Goal: Task Accomplishment & Management: Manage account settings

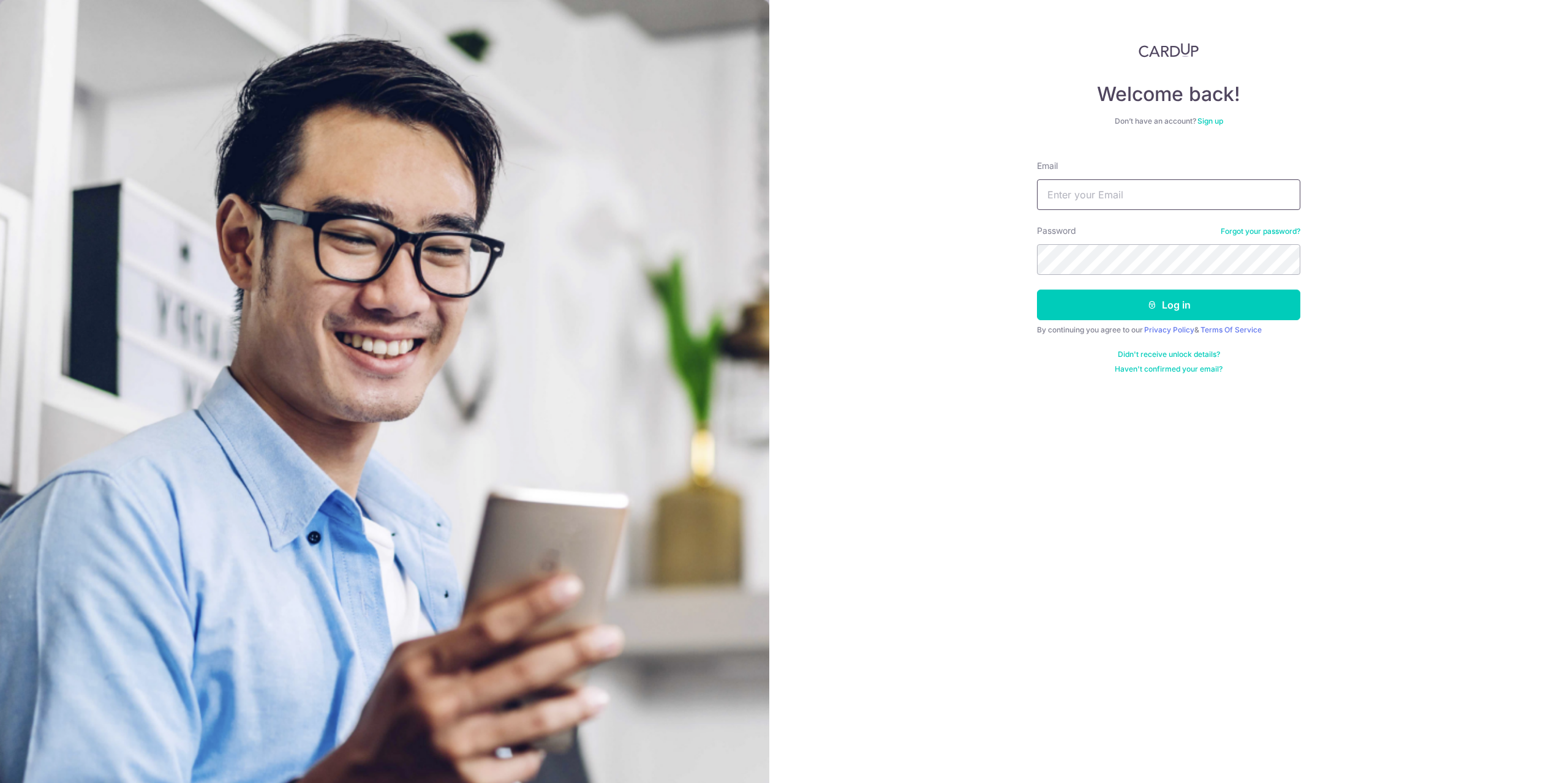
type input "LIZWIWANTO@gmail.com"
click at [1037, 290] on button "Log in" at bounding box center [1168, 305] width 263 height 31
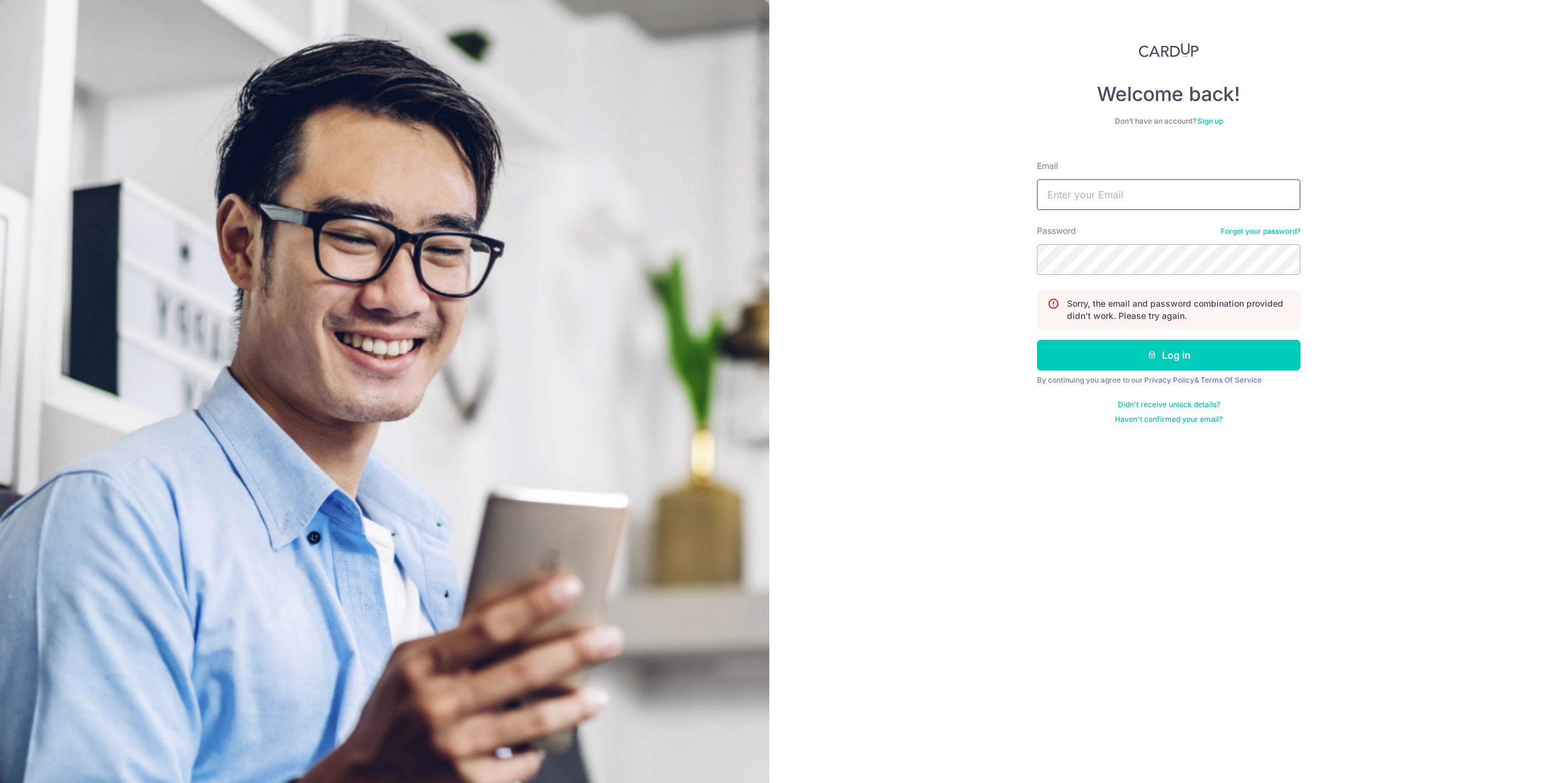
click at [1131, 203] on input "Email" at bounding box center [1168, 195] width 263 height 31
type input "LIZWIWANTO@gmail.com"
click at [1230, 227] on link "Forgot your password?" at bounding box center [1260, 232] width 79 height 10
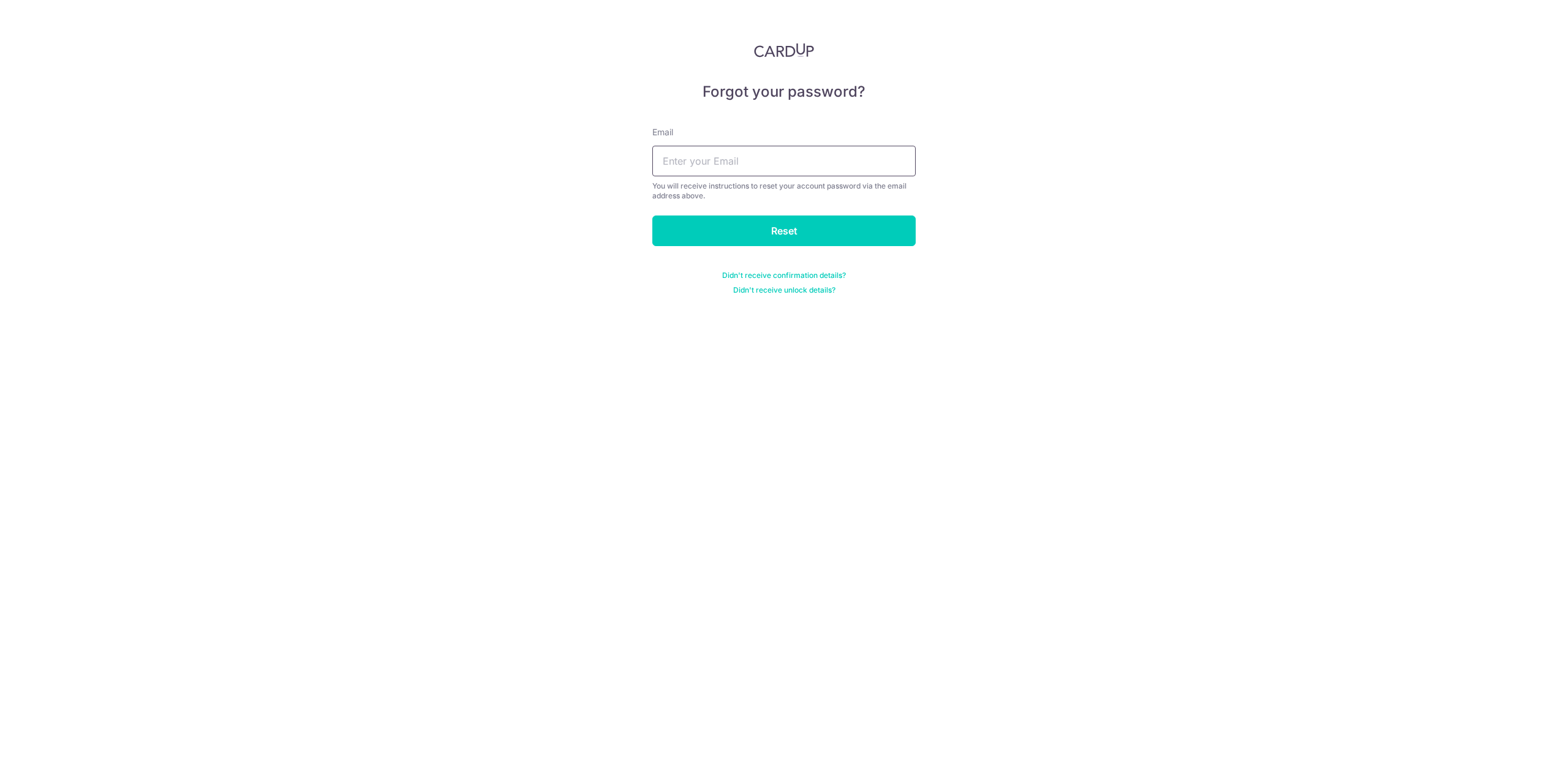
click at [767, 155] on input "text" at bounding box center [784, 161] width 263 height 31
type input "LIZWIWANTO@gmail.com"
click at [758, 230] on input "Reset" at bounding box center [784, 231] width 263 height 31
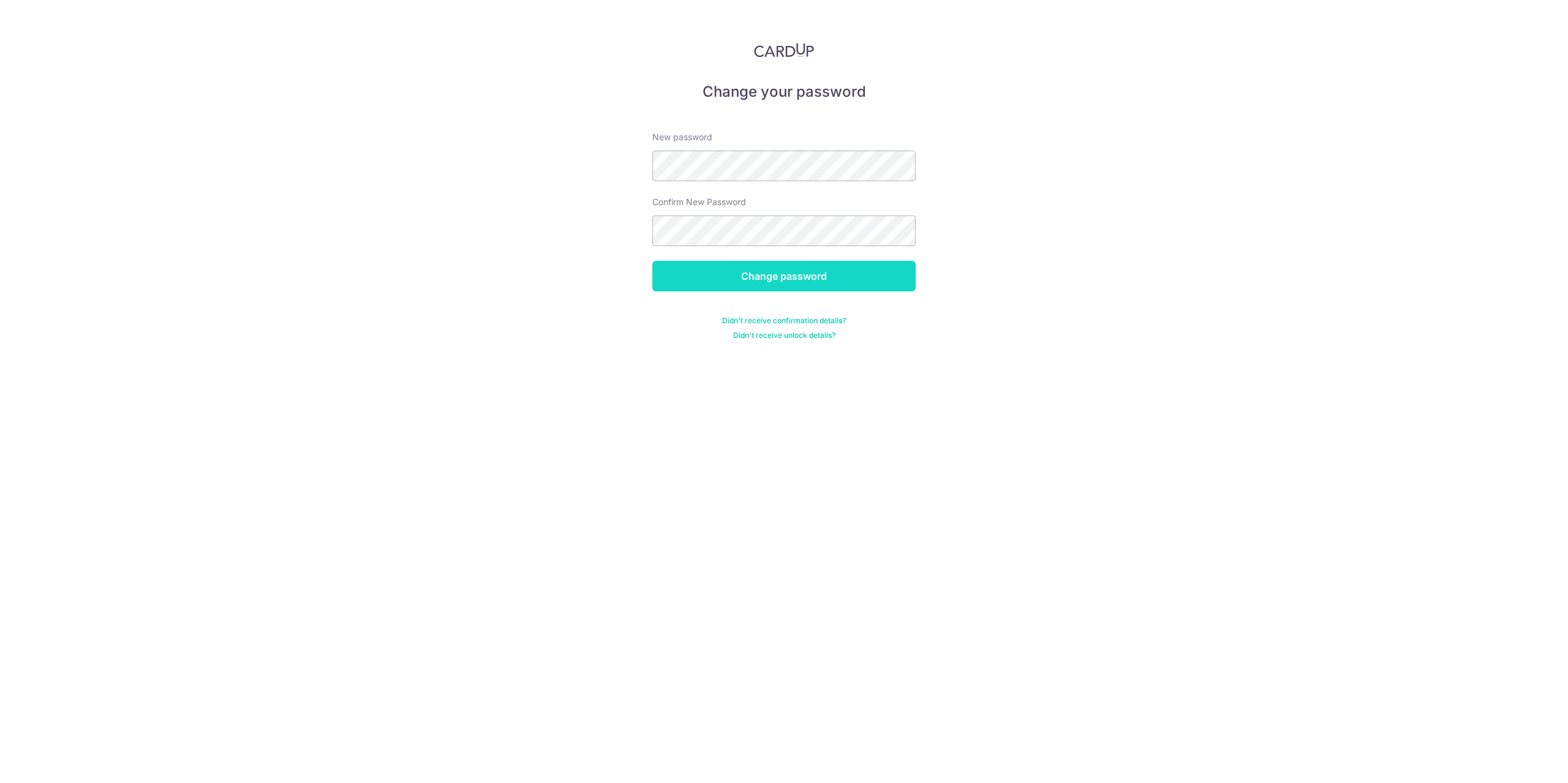
click at [834, 282] on input "Change password" at bounding box center [784, 276] width 263 height 31
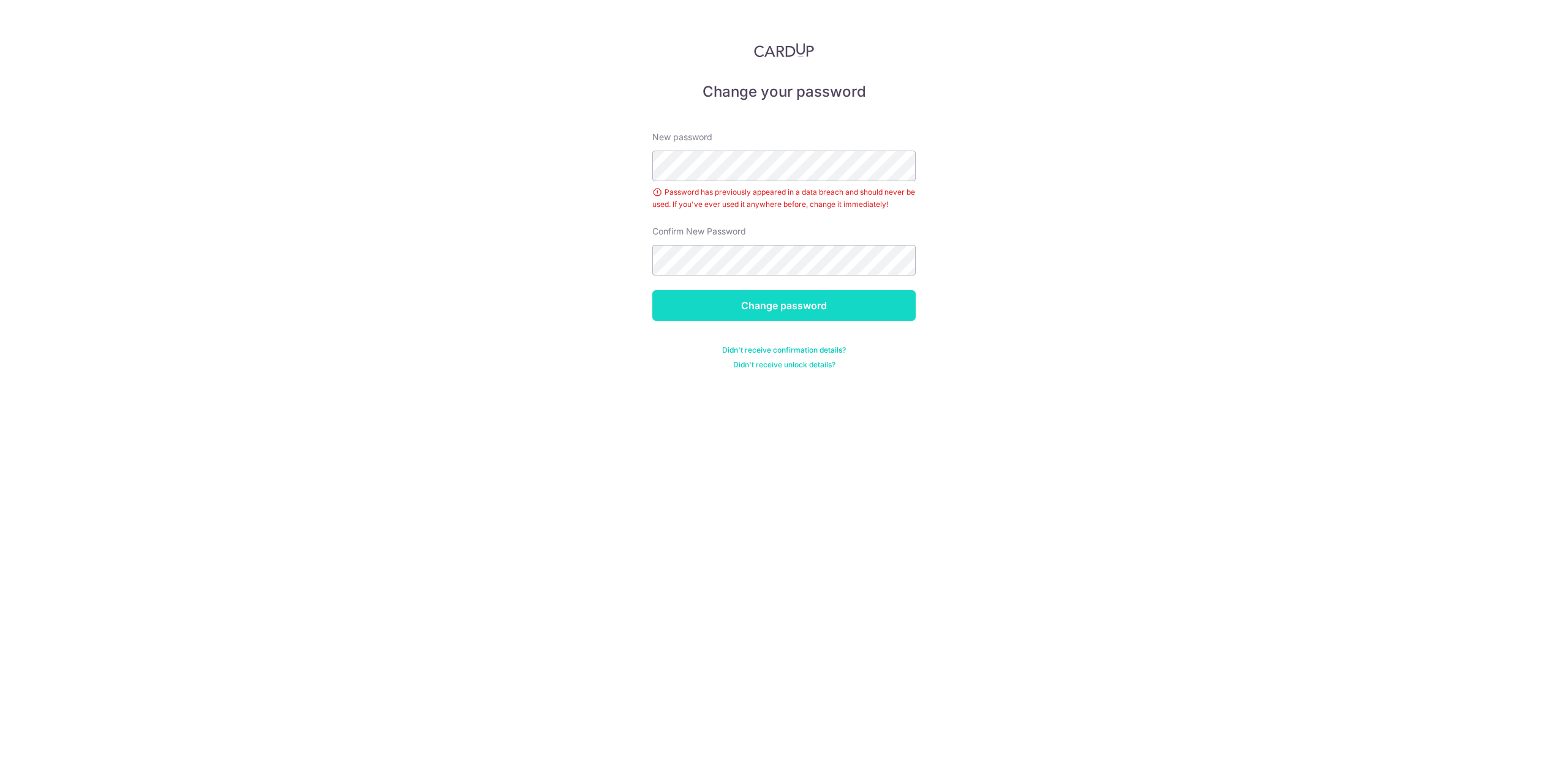
click at [816, 304] on input "Change password" at bounding box center [784, 306] width 263 height 31
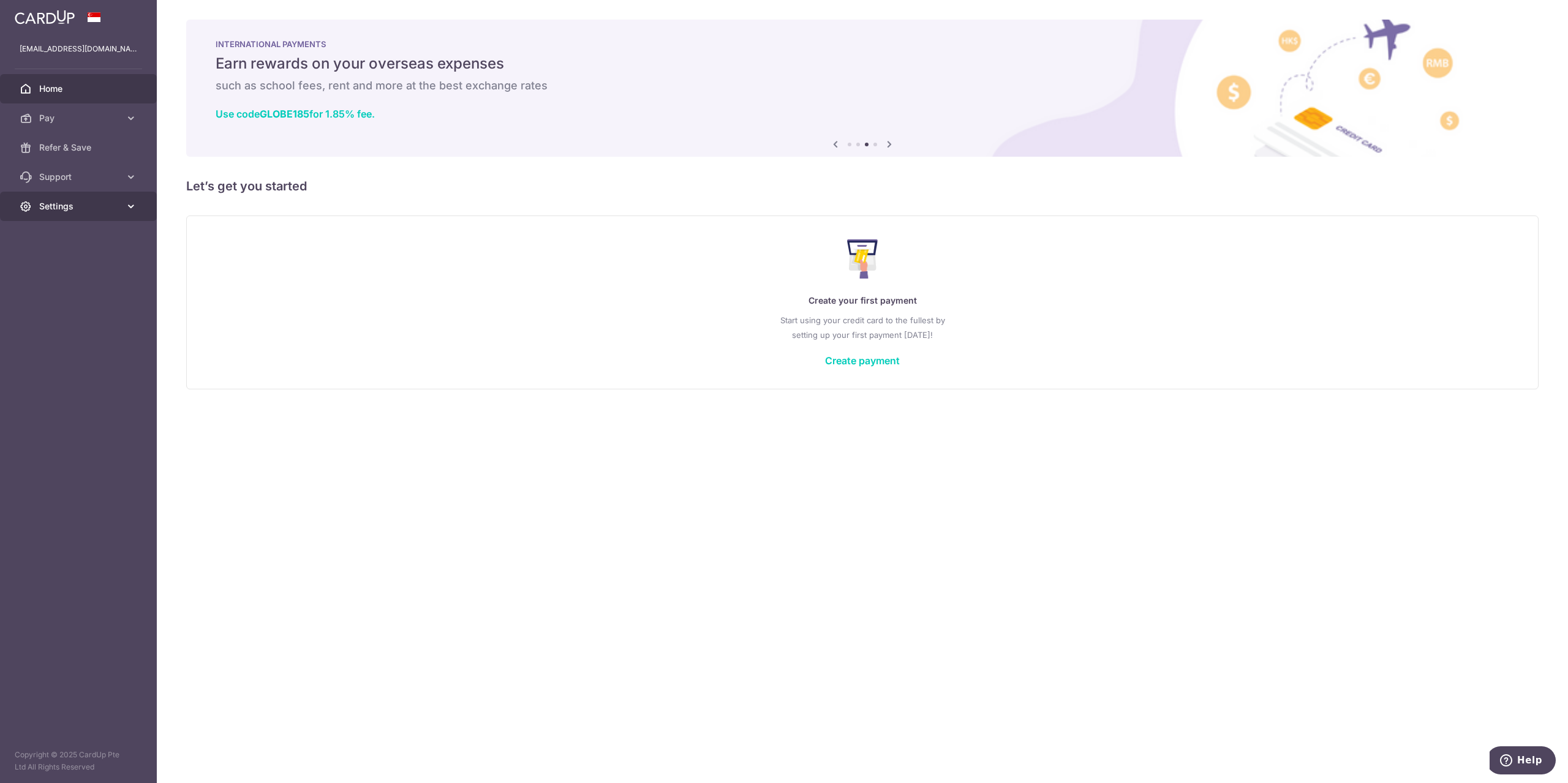
click at [121, 209] on link "Settings" at bounding box center [78, 206] width 157 height 30
click at [49, 241] on span "Account" at bounding box center [79, 235] width 81 height 12
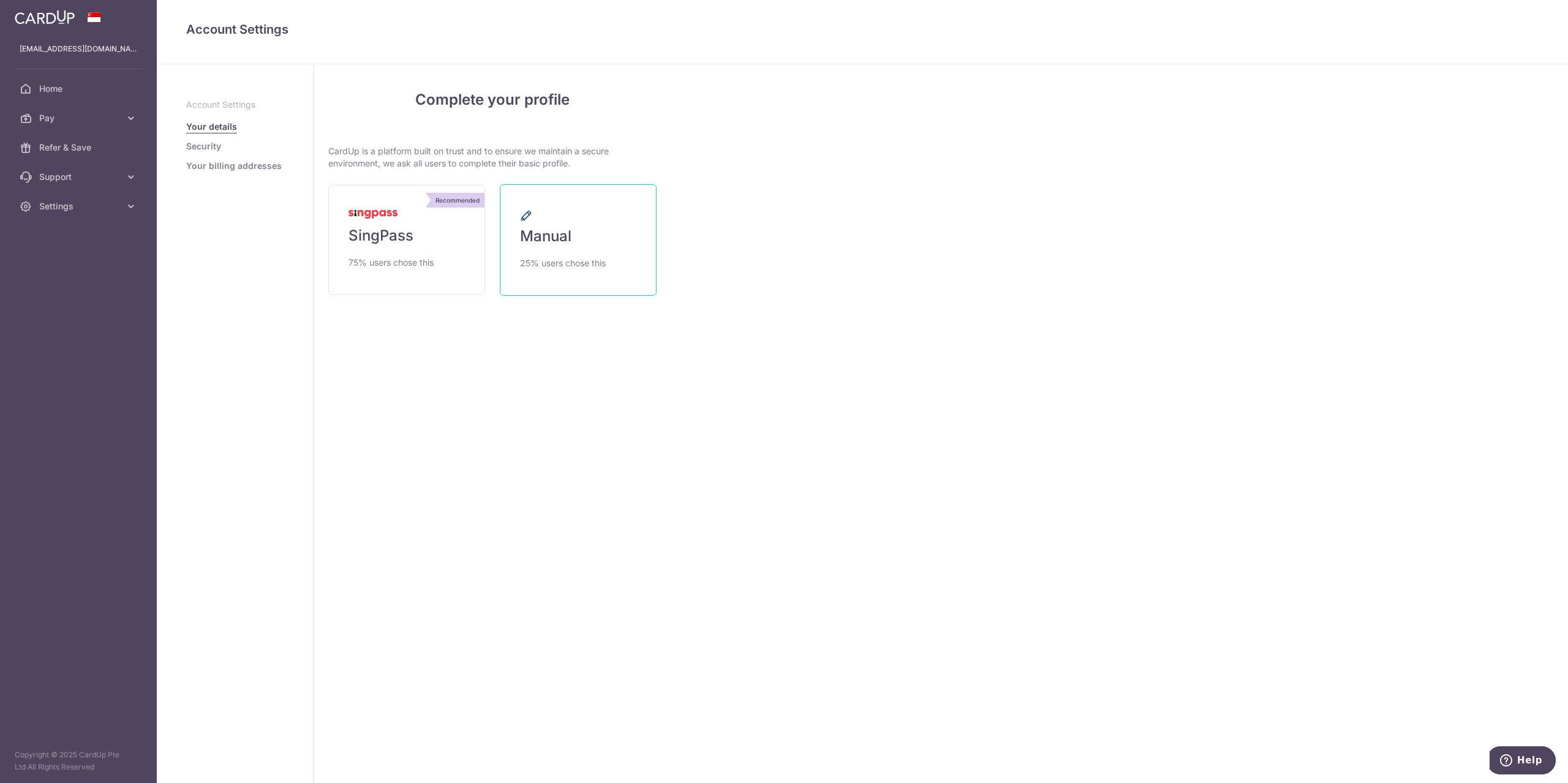
click at [572, 243] on link "Manual 25% users chose this" at bounding box center [578, 239] width 157 height 111
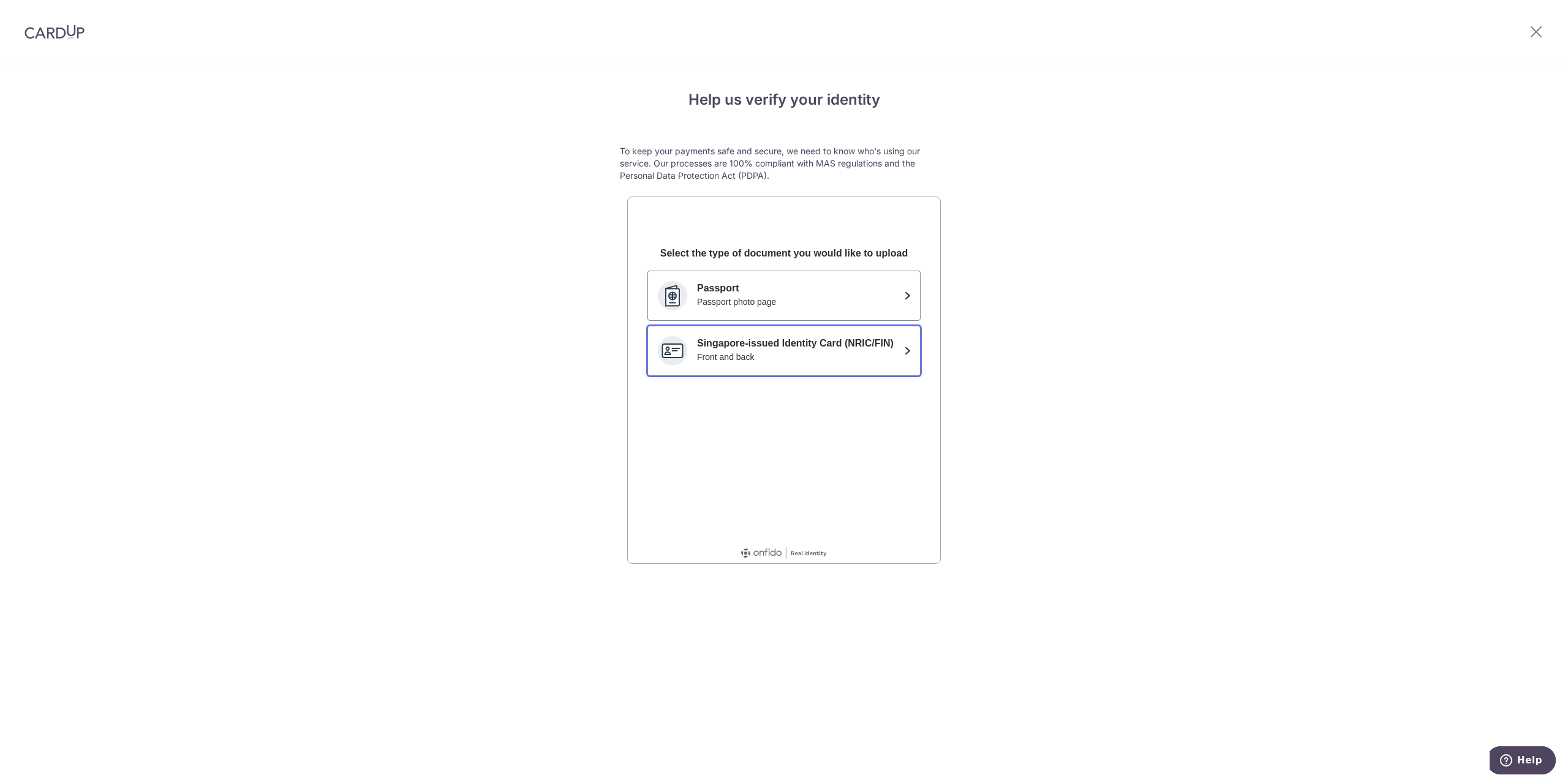
click at [868, 349] on p "Singapore-issued Identity Card (NRIC/FIN)" at bounding box center [798, 343] width 202 height 14
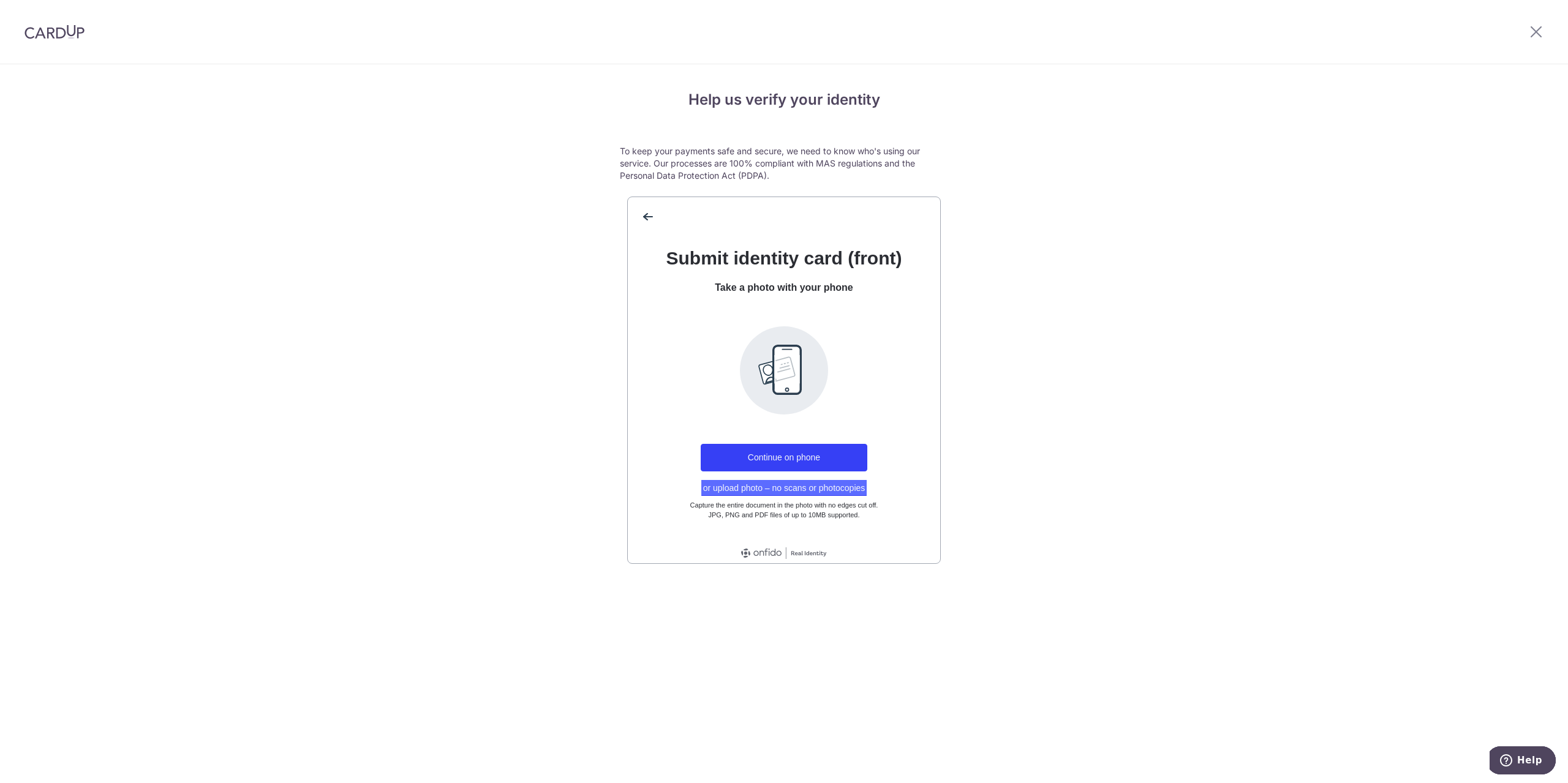
click at [791, 487] on button "or upload photo – no scans or photocopies" at bounding box center [784, 488] width 166 height 16
click at [1538, 26] on icon at bounding box center [1535, 31] width 14 height 15
